Goal: Information Seeking & Learning: Learn about a topic

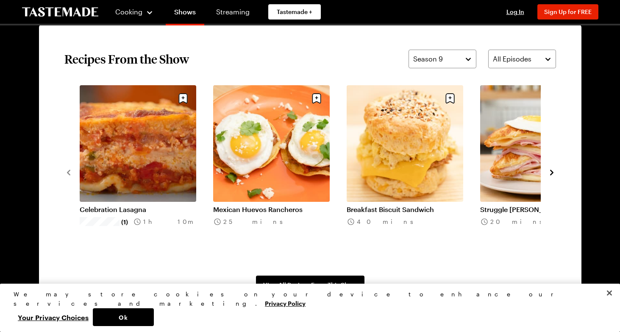
scroll to position [644, 0]
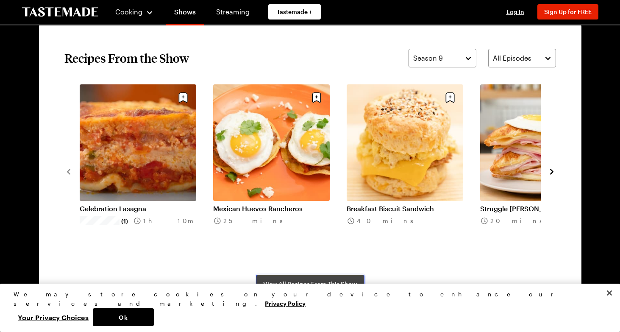
click at [275, 280] on span "View All Recipes From This Show" at bounding box center [310, 284] width 94 height 8
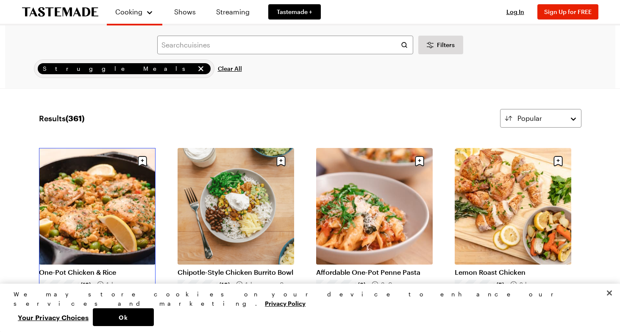
click at [111, 268] on link "One-Pot Chicken & Rice" at bounding box center [97, 272] width 117 height 8
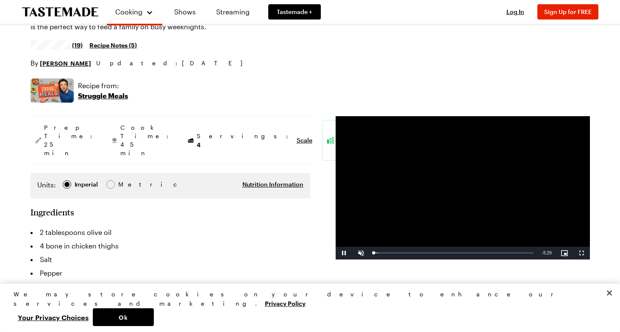
scroll to position [89, 0]
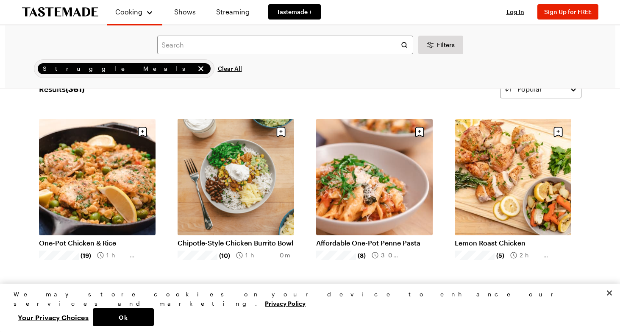
scroll to position [30, 0]
click at [344, 238] on link "Affordable One-Pot Penne Pasta" at bounding box center [374, 242] width 117 height 8
